Goal: Task Accomplishment & Management: Use online tool/utility

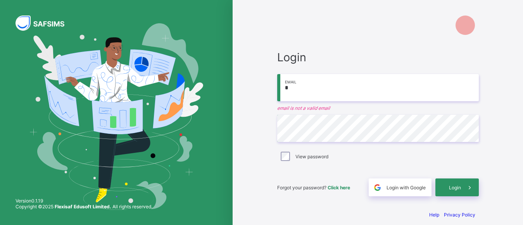
type input "**********"
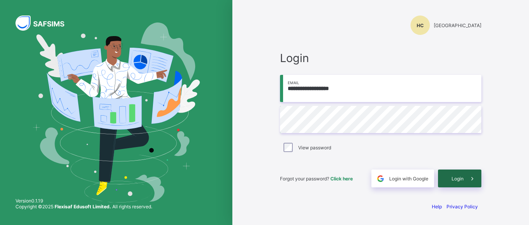
click at [464, 179] on span at bounding box center [473, 178] width 18 height 18
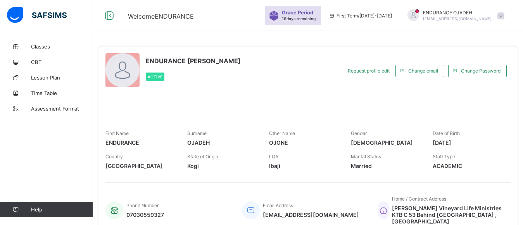
click at [240, 83] on div "ENDURANCE OJONE OJADEH Active" at bounding box center [221, 70] width 232 height 35
click at [60, 107] on span "Assessment Format" at bounding box center [62, 108] width 62 height 6
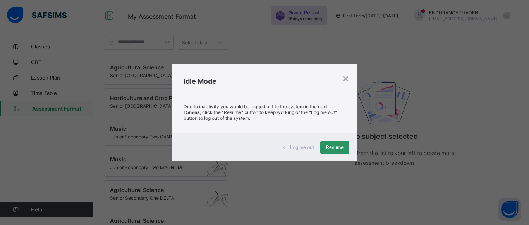
click at [457, 73] on div "× Idle Mode Due to inactivity you would be logged out to the system in the next…" at bounding box center [264, 112] width 529 height 225
click at [342, 150] on span "Resume" at bounding box center [334, 147] width 17 height 6
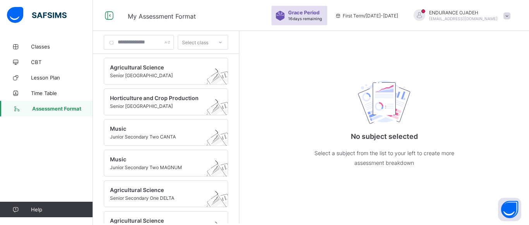
click at [319, 88] on div "No subject selected Select a subject from the list to your left to create more …" at bounding box center [384, 120] width 155 height 125
click at [175, 72] on span at bounding box center [158, 72] width 97 height 2
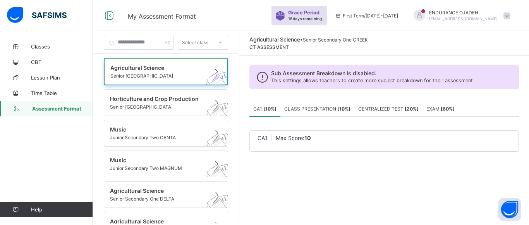
click at [341, 108] on span "CLASS PRESENTATION [ 10 %]" at bounding box center [317, 109] width 66 height 6
click at [407, 107] on span "CENTRALIZED TEST [ 20 %]" at bounding box center [388, 109] width 60 height 6
click at [448, 108] on span "EXAM [ 60 %]" at bounding box center [441, 109] width 28 height 6
click at [277, 108] on b "[ 10 %]" at bounding box center [269, 109] width 13 height 6
click at [268, 139] on span "CA1" at bounding box center [263, 137] width 10 height 7
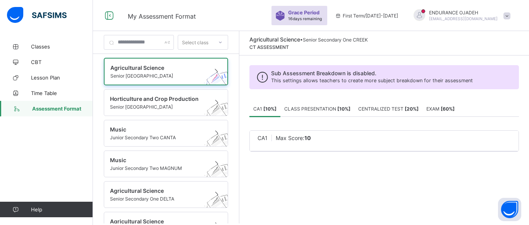
click at [268, 139] on span "CA1" at bounding box center [263, 137] width 10 height 7
click at [48, 45] on span "Classes" at bounding box center [62, 46] width 62 height 6
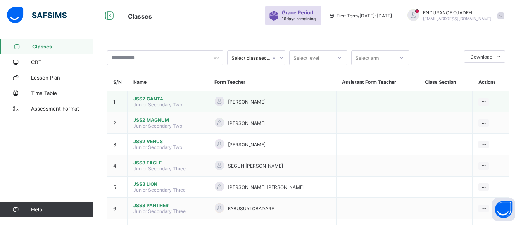
click at [147, 102] on span "Junior Secondary Two" at bounding box center [157, 105] width 49 height 6
click at [164, 98] on span "JSS2 CANTA" at bounding box center [167, 99] width 69 height 6
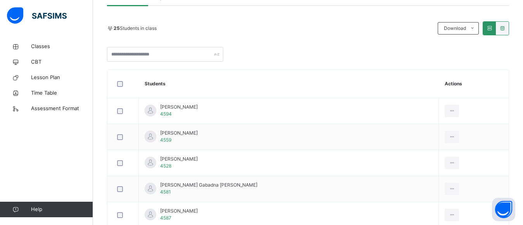
scroll to position [172, 0]
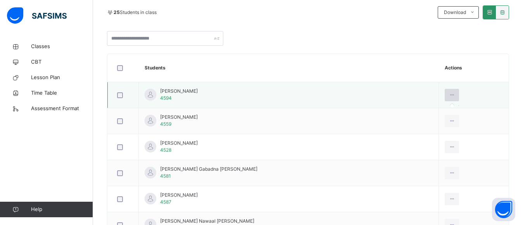
click at [448, 95] on icon at bounding box center [451, 94] width 7 height 7
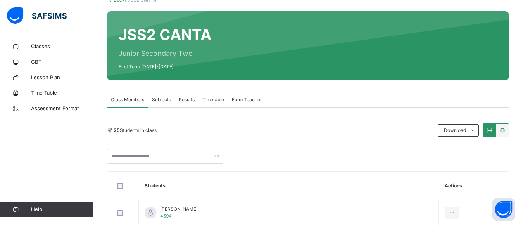
scroll to position [0, 0]
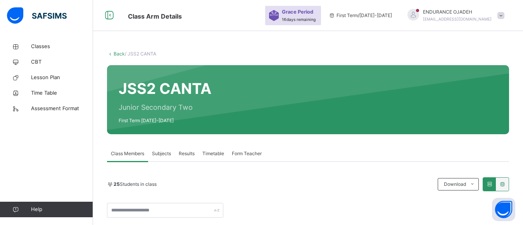
click at [116, 53] on link "Back" at bounding box center [119, 54] width 11 height 6
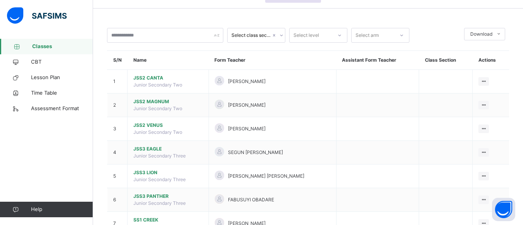
scroll to position [23, 0]
click at [281, 34] on icon at bounding box center [281, 35] width 5 height 8
click at [339, 36] on icon at bounding box center [339, 35] width 5 height 8
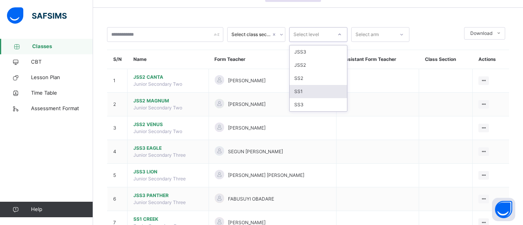
click at [307, 94] on div "SS1" at bounding box center [317, 91] width 57 height 13
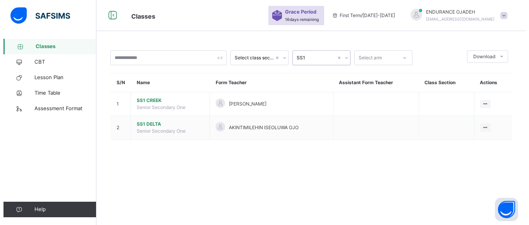
scroll to position [0, 0]
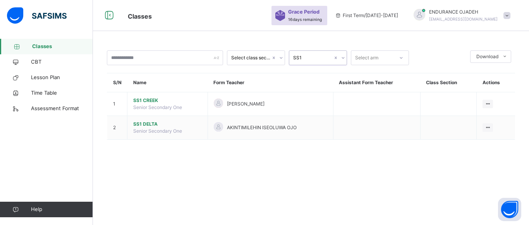
click at [402, 58] on icon at bounding box center [401, 58] width 3 height 2
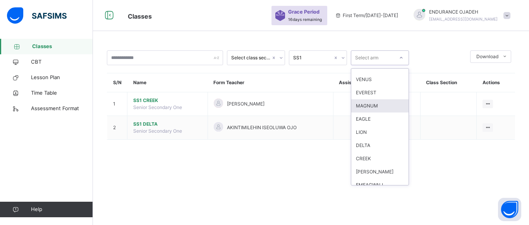
scroll to position [37, 0]
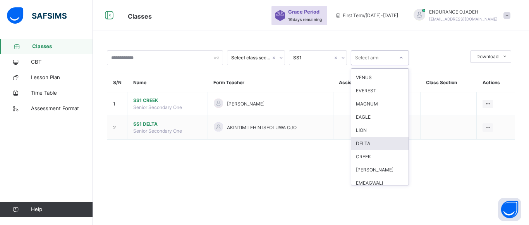
click at [366, 141] on div "DELTA" at bounding box center [379, 143] width 57 height 13
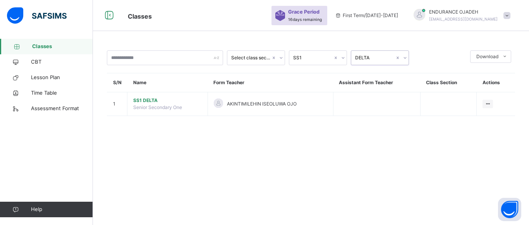
click at [405, 58] on icon at bounding box center [405, 58] width 5 height 8
click at [198, 60] on input "text" at bounding box center [165, 57] width 116 height 15
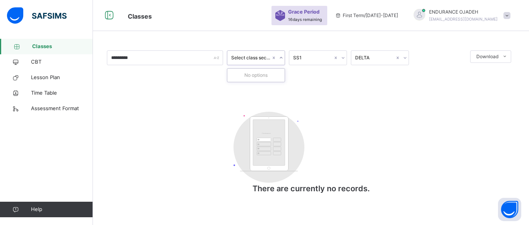
click at [281, 58] on icon at bounding box center [281, 58] width 5 height 8
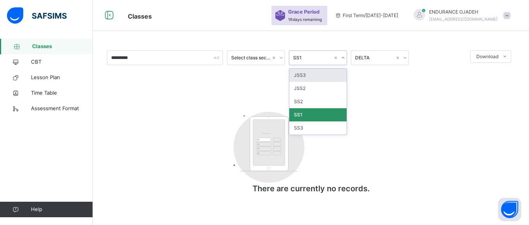
click at [326, 58] on div "SS1" at bounding box center [313, 57] width 40 height 7
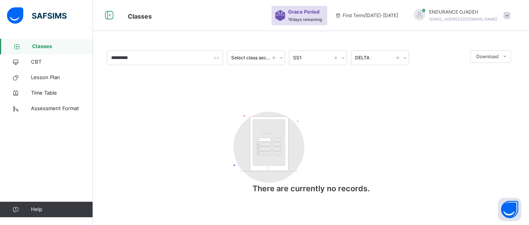
click at [187, 114] on div "********* Select class section SS1 DELTA Download Pdf Report Excel Report Custo…" at bounding box center [311, 126] width 408 height 152
click at [195, 58] on input "*********" at bounding box center [165, 57] width 116 height 15
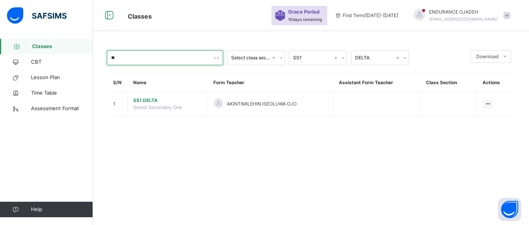
type input "*"
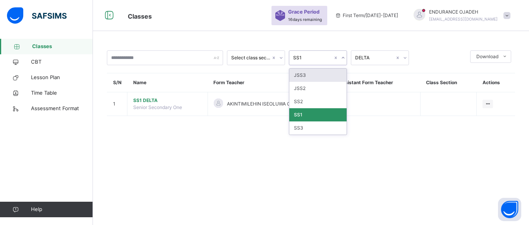
click at [343, 59] on icon at bounding box center [343, 58] width 5 height 8
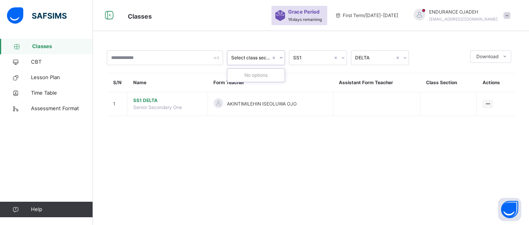
click at [283, 57] on icon at bounding box center [281, 58] width 5 height 8
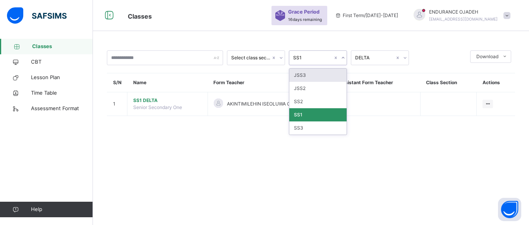
click at [343, 57] on icon at bounding box center [343, 58] width 5 height 8
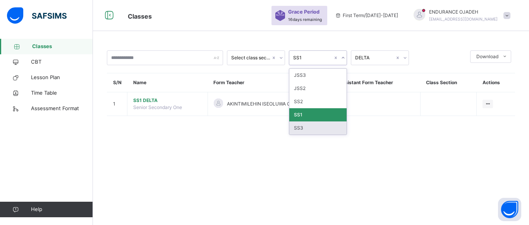
click at [305, 127] on div "SS3" at bounding box center [317, 127] width 57 height 13
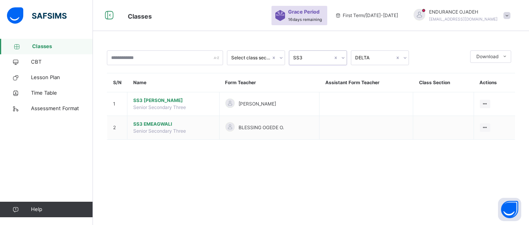
click at [345, 57] on icon at bounding box center [343, 58] width 5 height 8
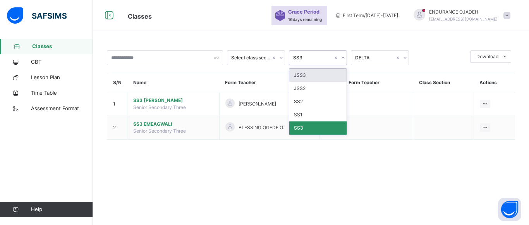
click at [352, 42] on div "Select class section option SS3, selected. option JSS3 focused, 1 of 5. 5 resul…" at bounding box center [311, 99] width 436 height 120
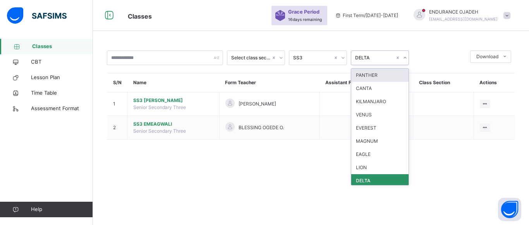
click at [406, 59] on icon at bounding box center [405, 58] width 5 height 8
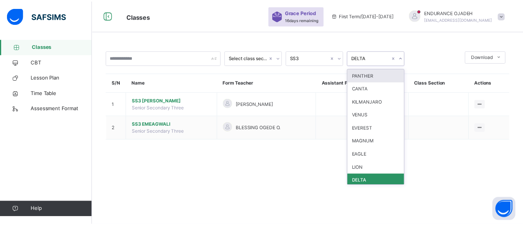
scroll to position [42, 0]
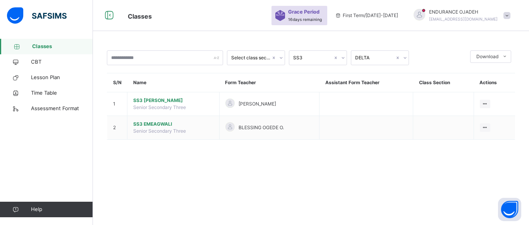
click at [469, 172] on div "Select class section SS3 DELTA Download Pdf Report Excel Report S/N Name Form T…" at bounding box center [311, 112] width 436 height 225
click at [37, 58] on link "CBT" at bounding box center [46, 61] width 93 height 15
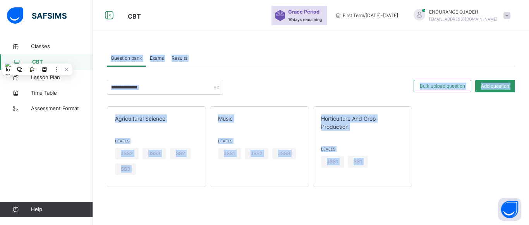
click at [483, 145] on div "Agricultural Science Levels JSS2 JSS3 SS2 SS3 Music Levels JSS1 JSS2 JSS3 Horti…" at bounding box center [311, 146] width 408 height 81
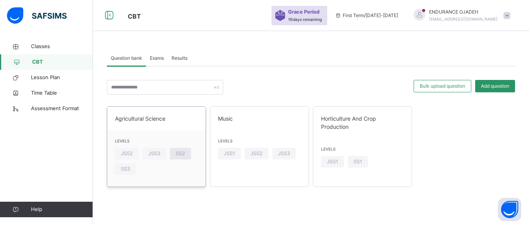
click at [186, 155] on div "SS2" at bounding box center [180, 154] width 21 height 12
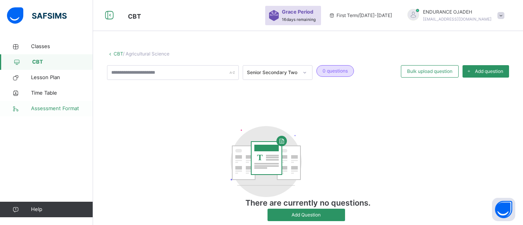
click at [58, 107] on span "Assessment Format" at bounding box center [62, 109] width 62 height 8
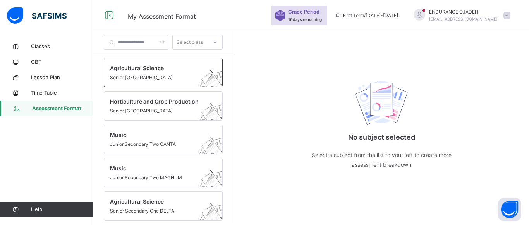
click at [141, 67] on span "Agricultural Science" at bounding box center [156, 68] width 92 height 8
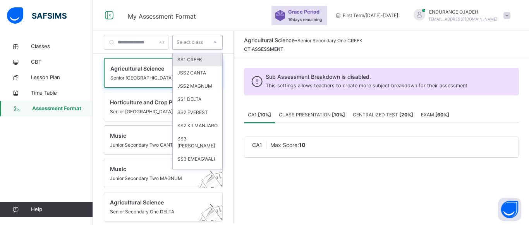
click at [217, 41] on icon at bounding box center [215, 42] width 5 height 8
click at [222, 59] on div "SS1 CREEK" at bounding box center [198, 59] width 50 height 13
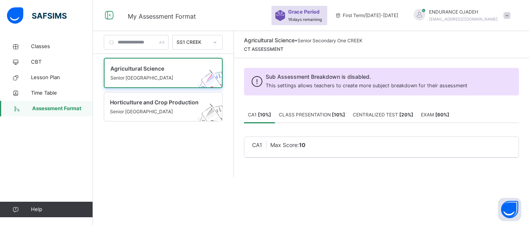
click at [339, 113] on span "CLASS PRESENTATION [ 10 %]" at bounding box center [312, 115] width 66 height 6
click at [310, 146] on span "CLASS PRESENTATION" at bounding box center [282, 144] width 60 height 7
click at [413, 115] on span "CENTRALIZED TEST [ 20 %]" at bounding box center [383, 115] width 60 height 6
click at [449, 114] on span "EXAM [ 60 %]" at bounding box center [435, 115] width 28 height 6
click at [271, 114] on b "[ 10 %]" at bounding box center [264, 115] width 13 height 6
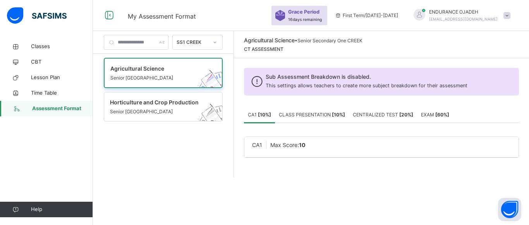
click at [505, 17] on span at bounding box center [507, 15] width 7 height 7
click at [399, 61] on div "Sub Assessment Breakdown is disabled. This settings allows teachers to create m…" at bounding box center [381, 117] width 295 height 119
click at [110, 14] on icon at bounding box center [109, 16] width 13 height 14
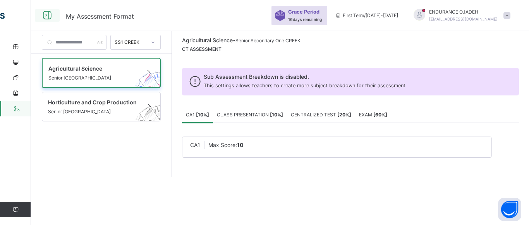
click at [45, 17] on icon at bounding box center [47, 16] width 13 height 14
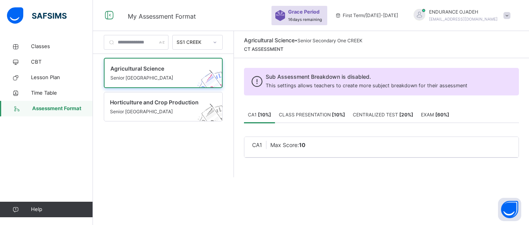
click at [371, 192] on div "SS1 CREEK Agricultural Science Senior Secondary One CREEK Horticulture and Crop…" at bounding box center [311, 112] width 436 height 225
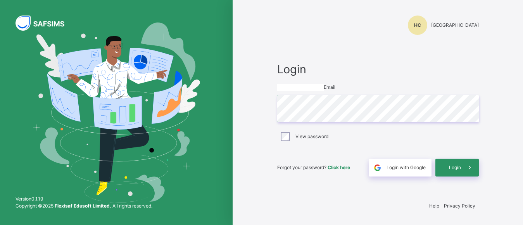
click at [324, 89] on input "email" at bounding box center [300, 87] width 46 height 7
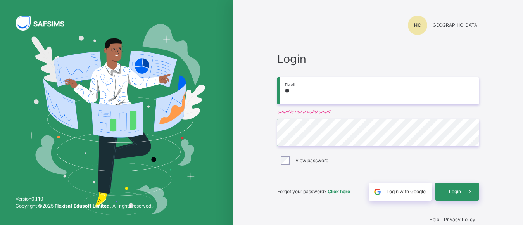
type input "**********"
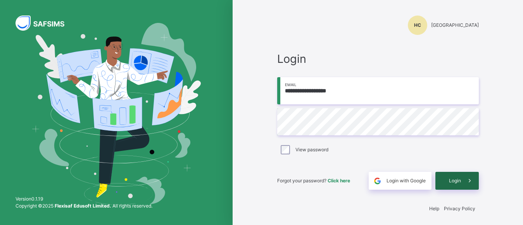
click at [455, 182] on span "Login" at bounding box center [455, 180] width 12 height 7
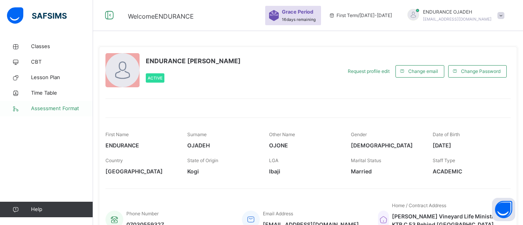
click at [51, 110] on span "Assessment Format" at bounding box center [62, 109] width 62 height 8
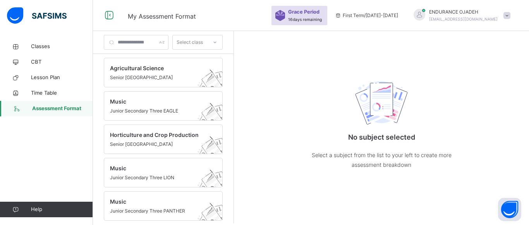
click at [217, 44] on icon at bounding box center [215, 42] width 5 height 8
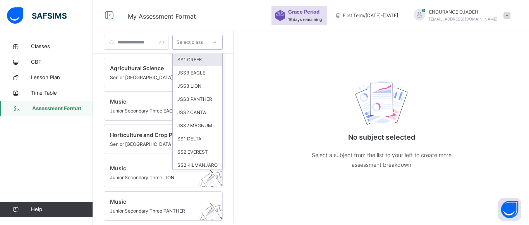
click at [222, 57] on div "SS1 CREEK" at bounding box center [198, 59] width 50 height 13
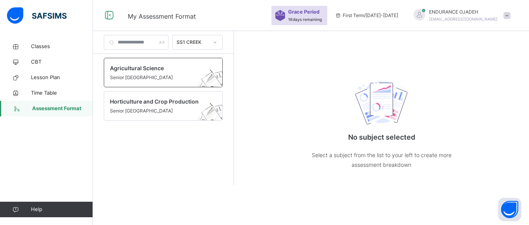
click at [157, 76] on span "Senior [GEOGRAPHIC_DATA]" at bounding box center [156, 77] width 92 height 7
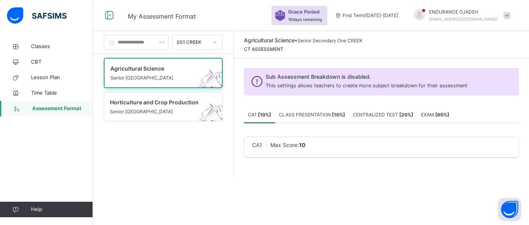
click at [306, 146] on span "Max Score: 10" at bounding box center [287, 144] width 35 height 7
click at [46, 45] on span "Classes" at bounding box center [62, 47] width 62 height 8
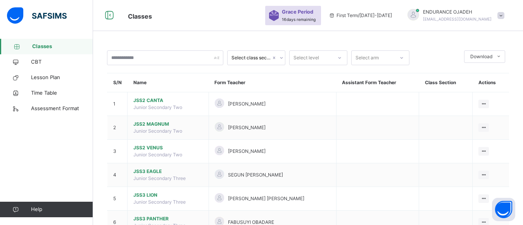
click at [337, 57] on icon at bounding box center [339, 58] width 5 height 8
click at [281, 57] on icon at bounding box center [281, 58] width 5 height 8
click at [403, 57] on icon at bounding box center [401, 58] width 5 height 8
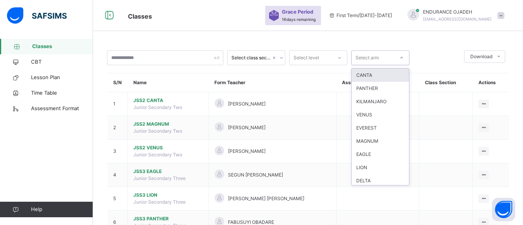
click at [380, 76] on div "CANTA" at bounding box center [379, 75] width 57 height 13
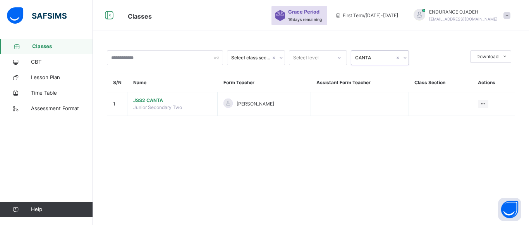
click at [338, 57] on icon at bounding box center [339, 58] width 5 height 8
click at [306, 88] on div "JSS3" at bounding box center [317, 88] width 57 height 13
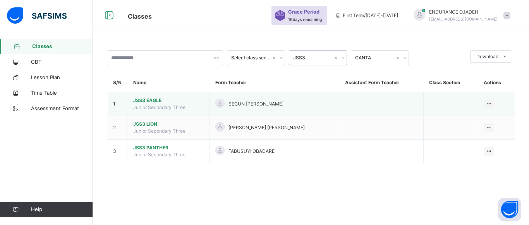
click at [161, 99] on span "JSS3 EAGLE" at bounding box center [168, 100] width 70 height 7
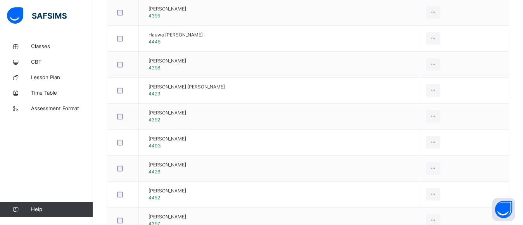
scroll to position [188, 0]
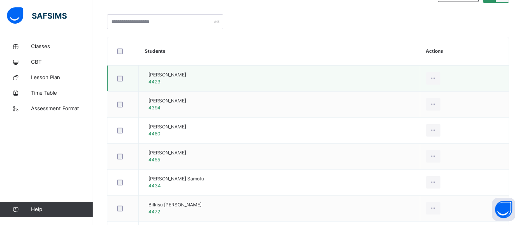
click at [186, 74] on span "[PERSON_NAME]" at bounding box center [167, 74] width 38 height 7
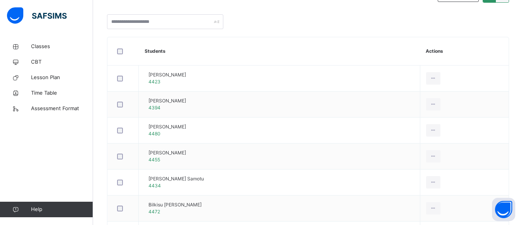
click at [124, 51] on div at bounding box center [122, 51] width 15 height 6
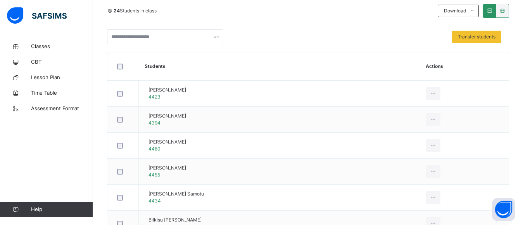
scroll to position [236, 0]
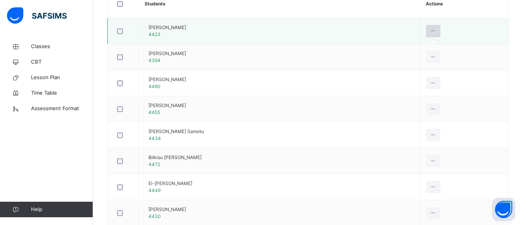
click at [436, 30] on icon at bounding box center [433, 31] width 7 height 7
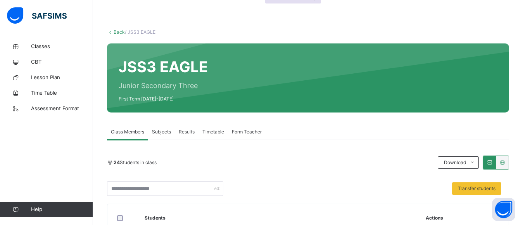
scroll to position [19, 0]
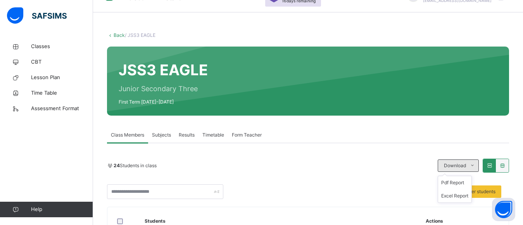
click at [464, 166] on span "Download" at bounding box center [455, 165] width 22 height 7
click at [460, 194] on li "Excel Report" at bounding box center [454, 195] width 33 height 13
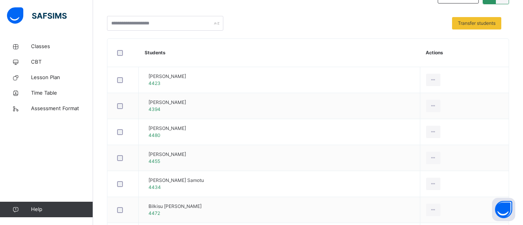
scroll to position [0, 0]
